Goal: Transaction & Acquisition: Purchase product/service

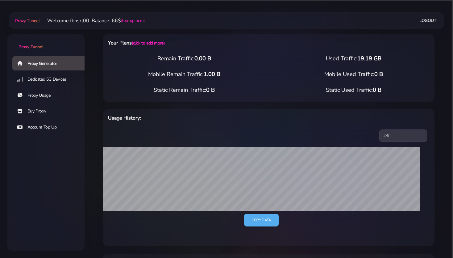
click at [32, 110] on link "Buy Proxy" at bounding box center [50, 111] width 77 height 14
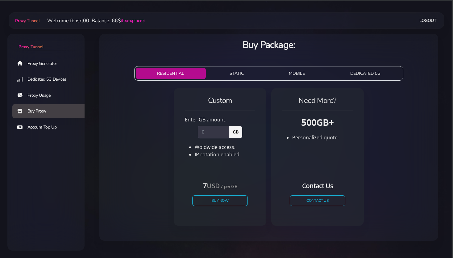
click at [235, 74] on button "STATIC" at bounding box center [236, 73] width 57 height 11
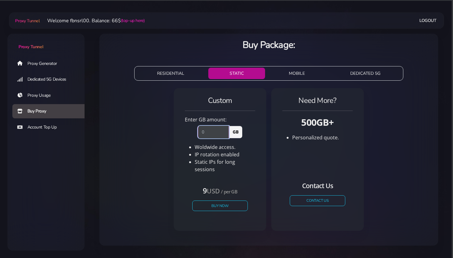
click at [212, 135] on input "number" at bounding box center [213, 132] width 31 height 12
click at [208, 132] on input "number" at bounding box center [213, 132] width 31 height 12
click at [131, 143] on div "Custom Enter GB amount: 5 GB Woldwide access. IP rotation enabled USD" at bounding box center [268, 162] width 329 height 153
drag, startPoint x: 206, startPoint y: 130, endPoint x: 194, endPoint y: 130, distance: 12.1
click at [198, 130] on input "5" at bounding box center [213, 132] width 31 height 12
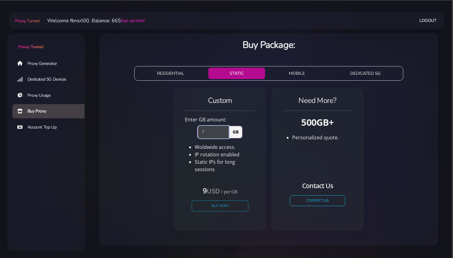
type input "7"
click at [218, 200] on button "Buy Now" at bounding box center [220, 205] width 57 height 11
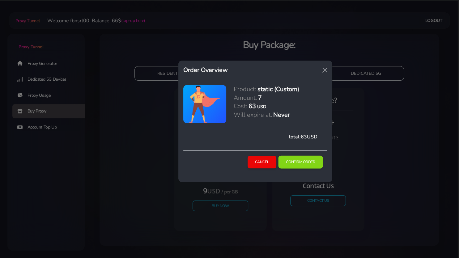
click at [295, 161] on button "Confirm Order" at bounding box center [300, 162] width 44 height 13
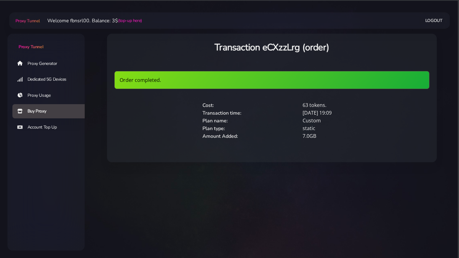
click at [40, 64] on link "Proxy Generator" at bounding box center [50, 63] width 77 height 14
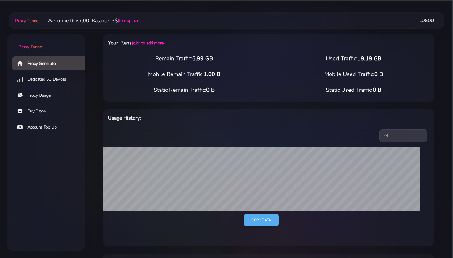
click at [56, 170] on div "Proxy Generator Dedicated 5G Devices Proxy Usage Buy Proxy Account Top Up" at bounding box center [45, 129] width 77 height 147
